Goal: Task Accomplishment & Management: Use online tool/utility

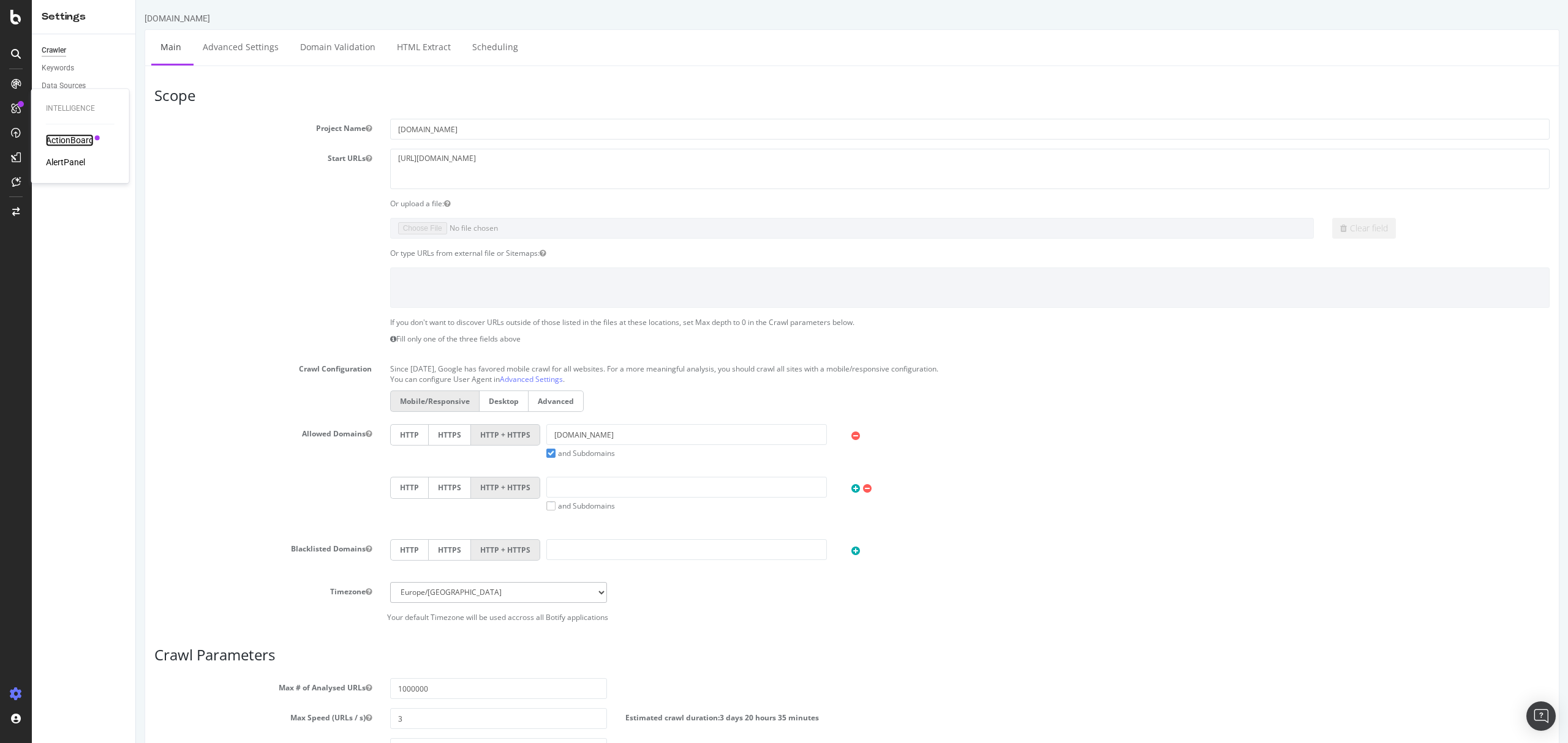
click at [79, 143] on div "ActionBoard" at bounding box center [70, 140] width 48 height 13
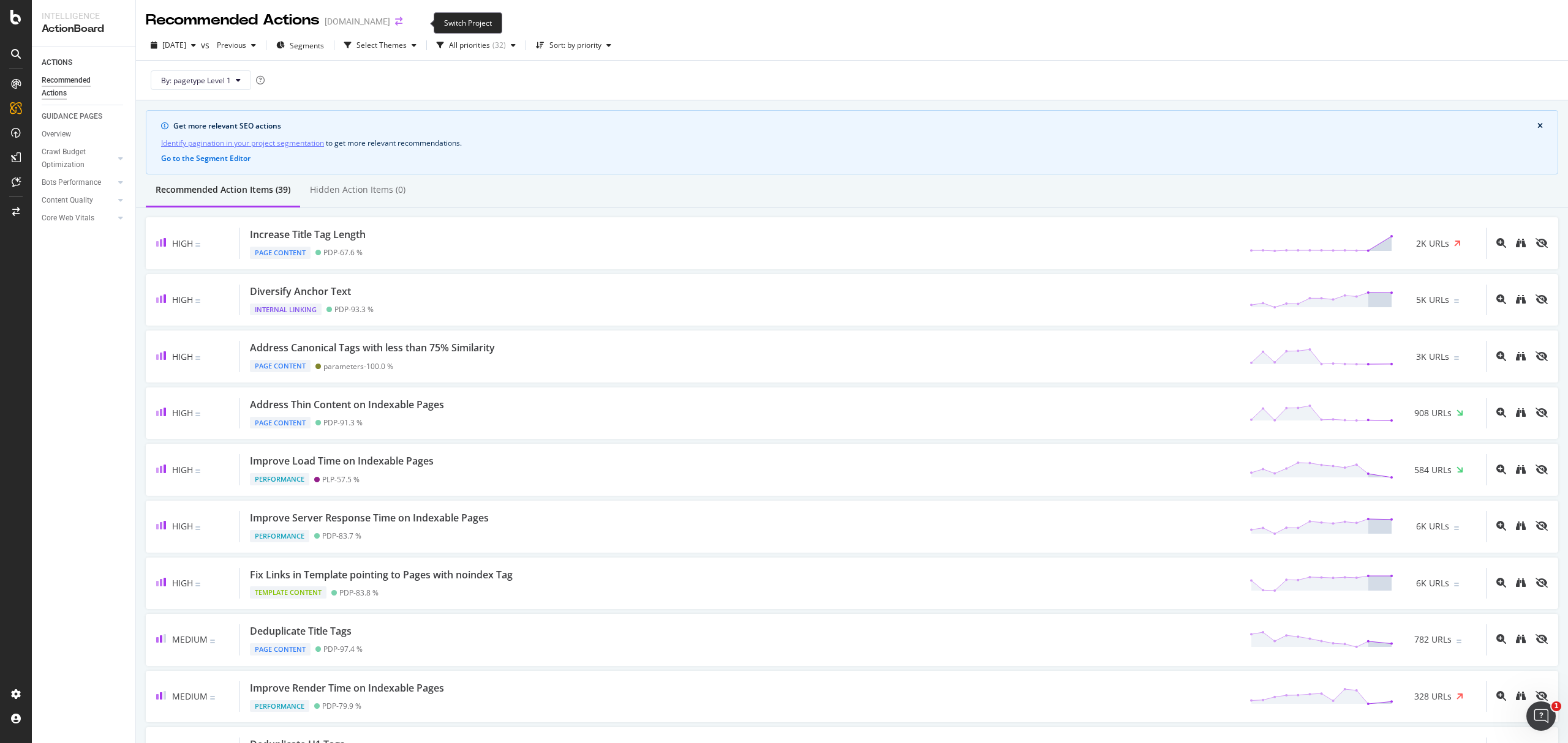
click at [402, 20] on icon "arrow-right-arrow-left" at bounding box center [399, 22] width 8 height 8
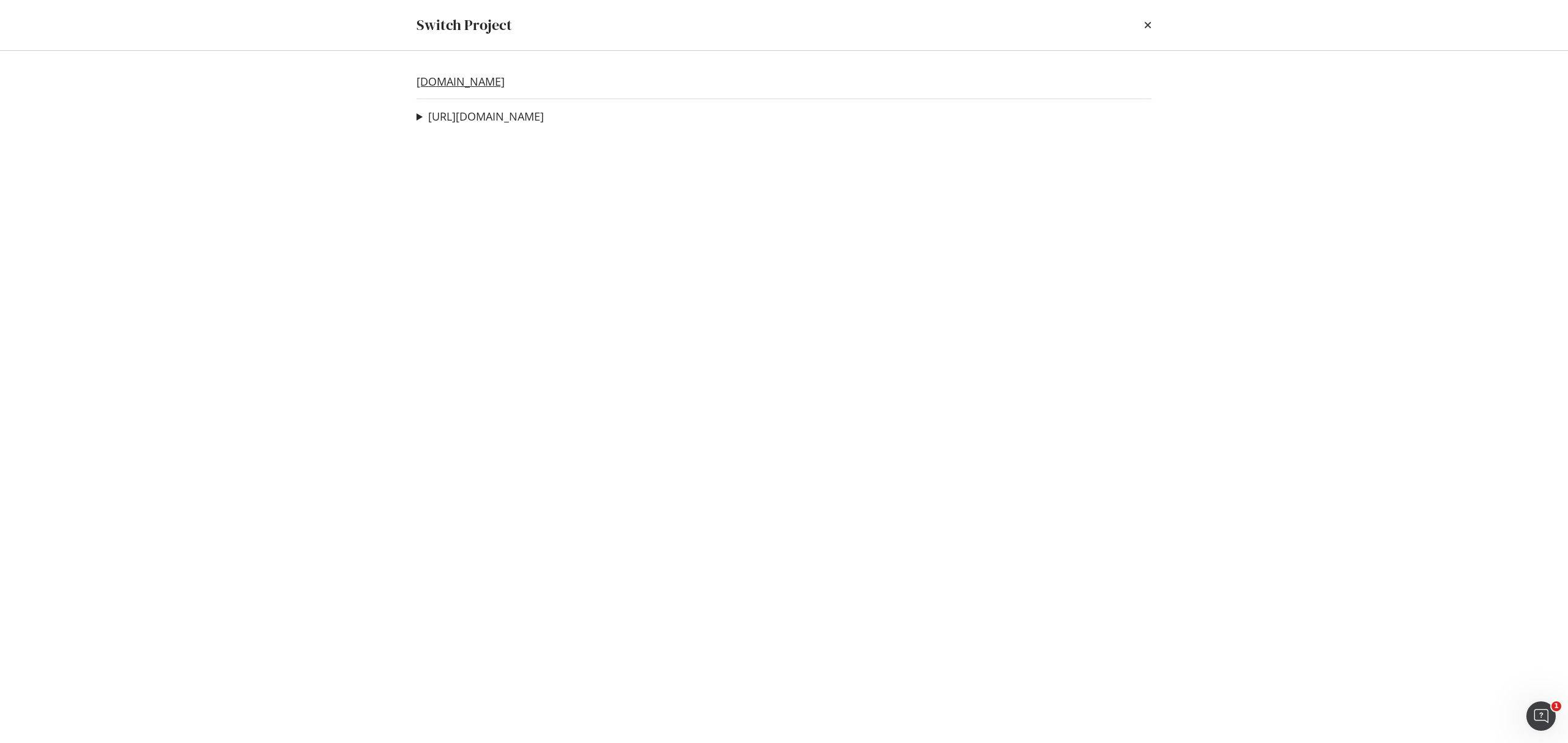
click at [480, 81] on link "www.neweracap.co.uk" at bounding box center [460, 82] width 88 height 13
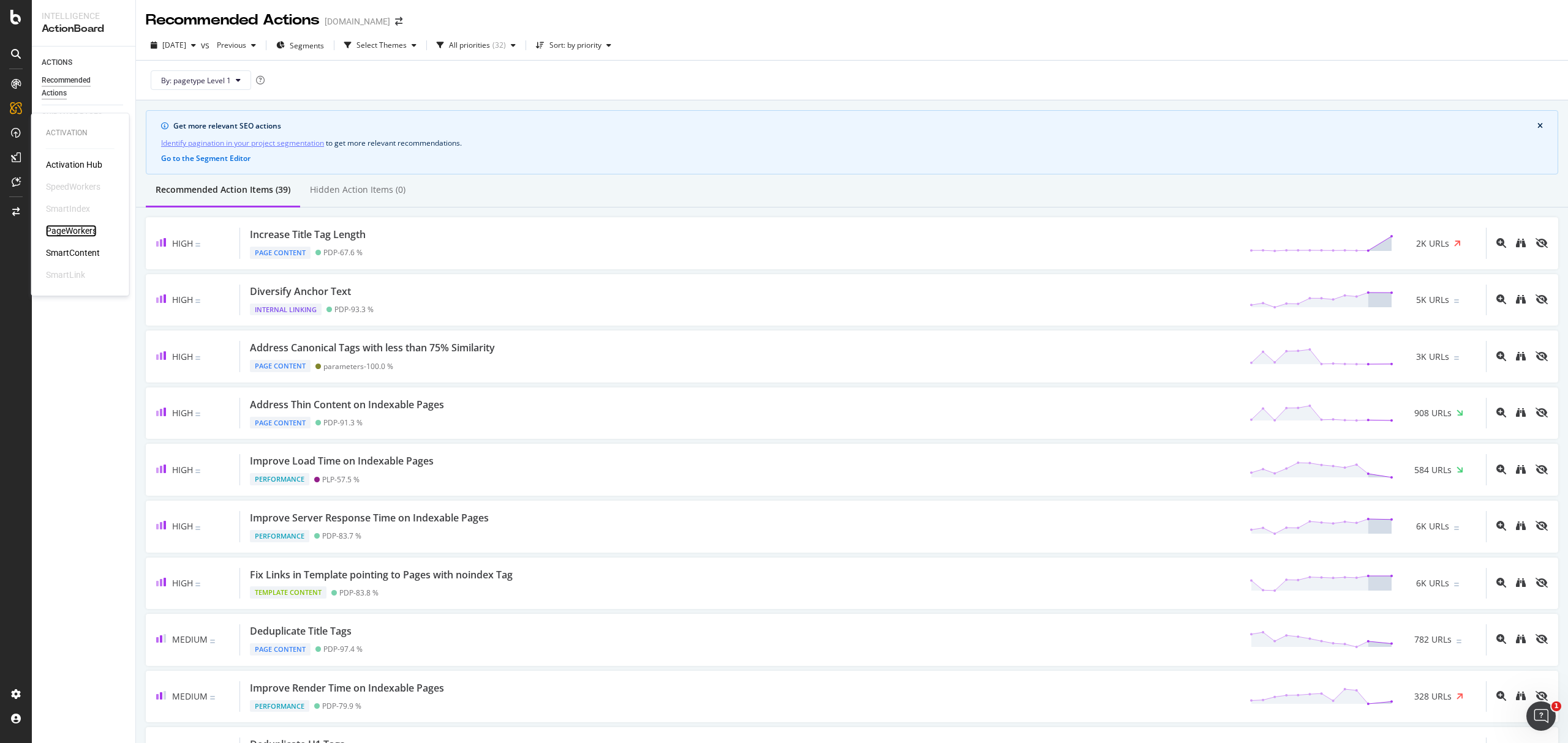
click at [84, 231] on div "PageWorkers" at bounding box center [71, 231] width 51 height 13
